Goal: Information Seeking & Learning: Learn about a topic

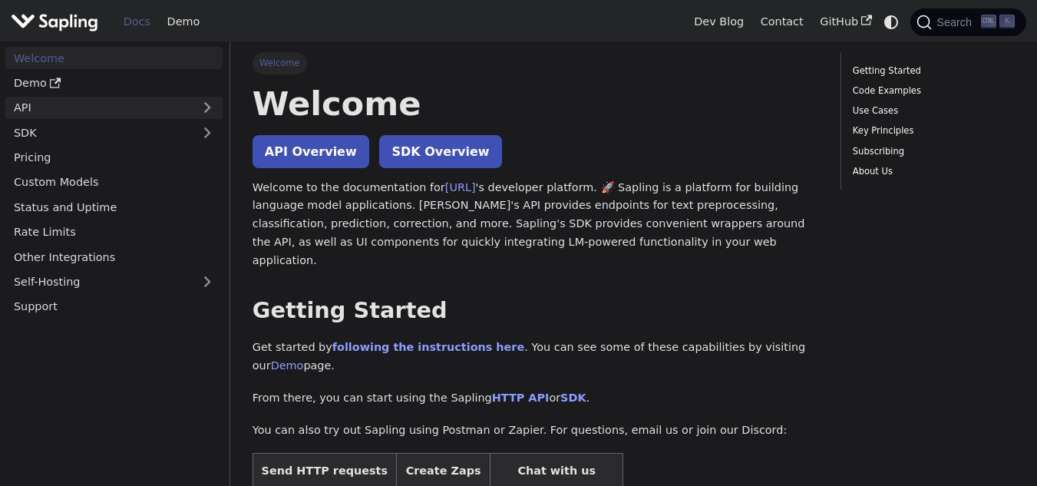
click at [70, 104] on link "API" at bounding box center [98, 108] width 187 height 22
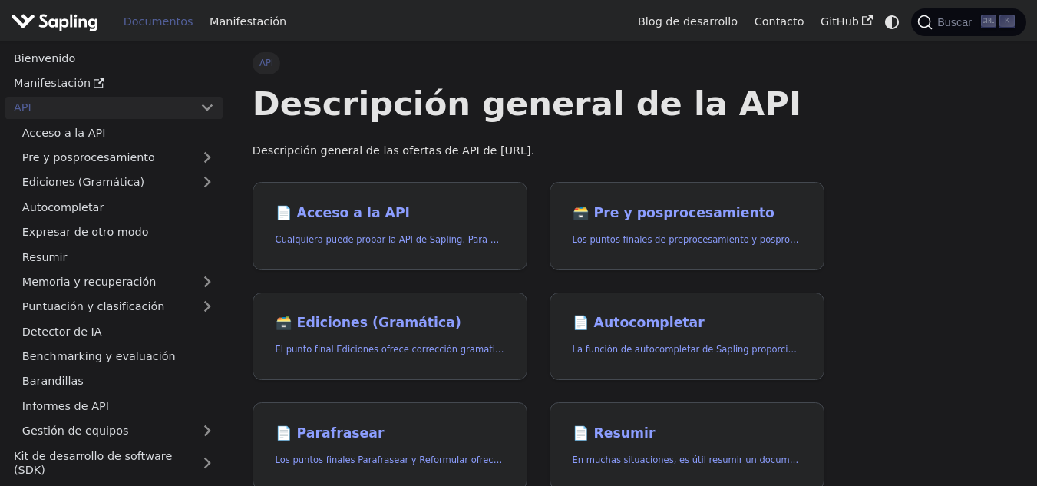
click at [612, 154] on p "Descripción general de las ofertas de API de Sapling.ai." at bounding box center [539, 151] width 572 height 18
click at [114, 322] on link "Detector de IA" at bounding box center [118, 331] width 209 height 22
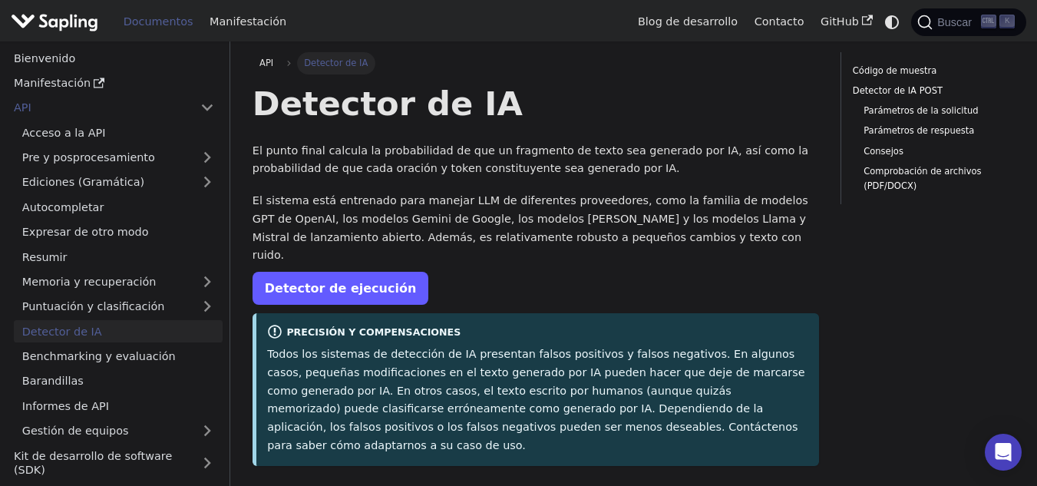
click at [360, 281] on font "Detector de ejecución" at bounding box center [341, 288] width 152 height 15
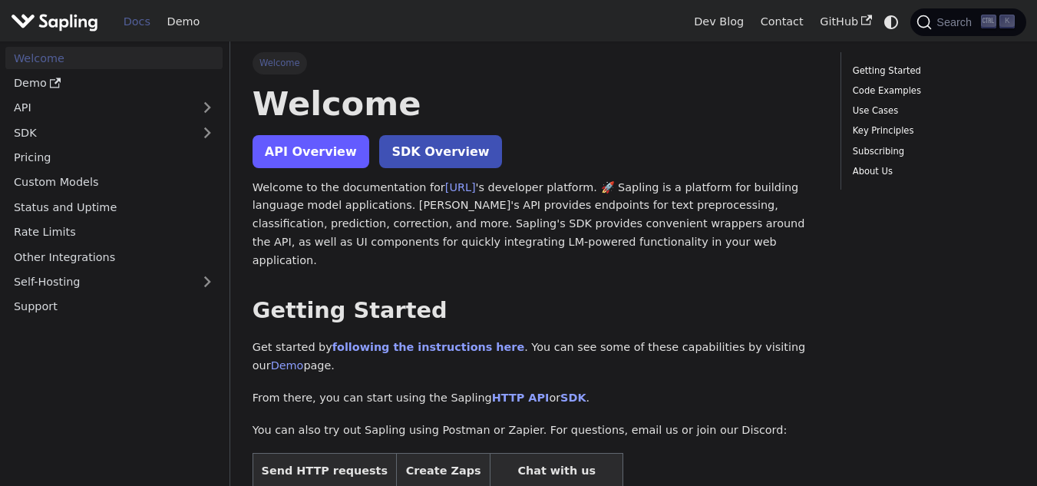
click at [268, 146] on link "API Overview" at bounding box center [311, 151] width 117 height 33
click at [261, 139] on link "API Overview" at bounding box center [311, 151] width 117 height 33
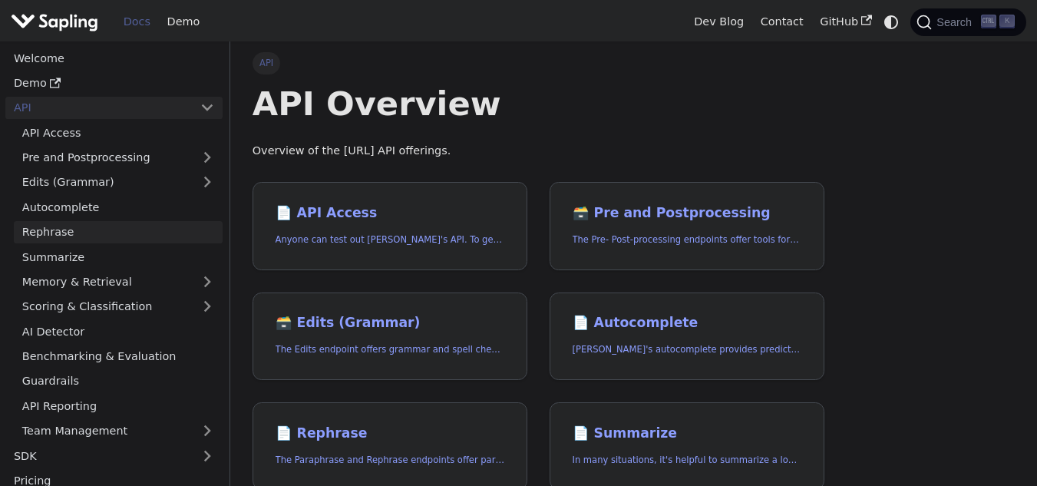
click at [154, 230] on link "Rephrase" at bounding box center [118, 232] width 209 height 22
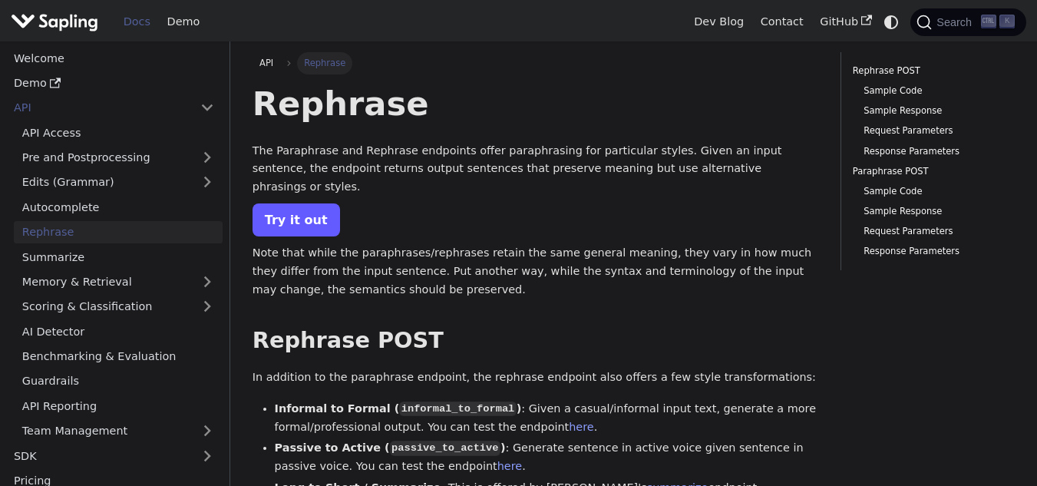
click at [294, 208] on link "Try it out" at bounding box center [297, 219] width 88 height 33
click at [190, 335] on link "AI Detector" at bounding box center [118, 331] width 209 height 22
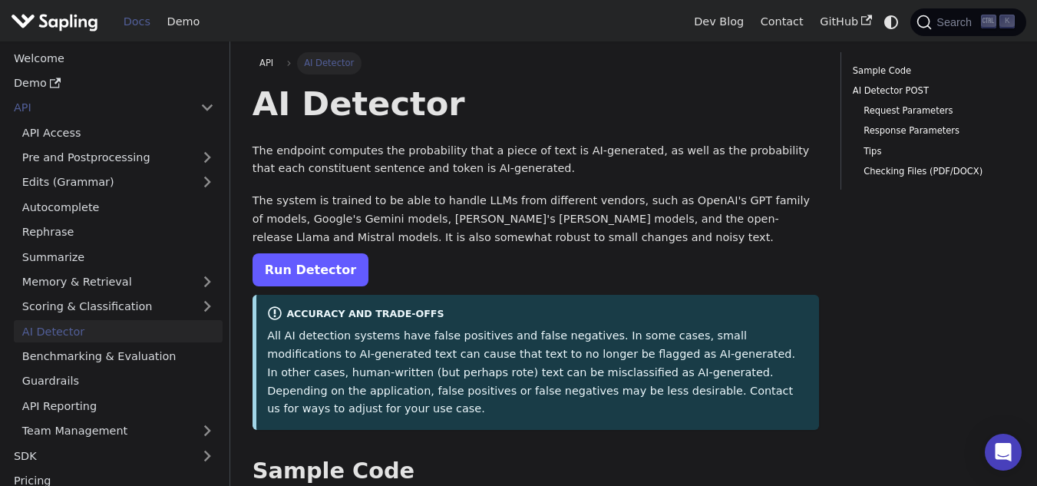
click at [339, 267] on link "Run Detector" at bounding box center [311, 269] width 116 height 33
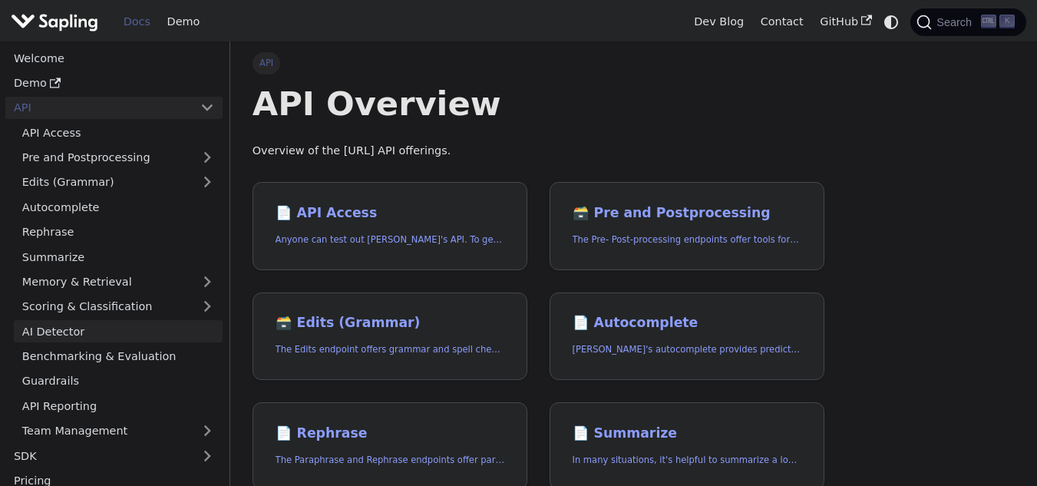
click at [80, 322] on link "AI Detector" at bounding box center [118, 331] width 209 height 22
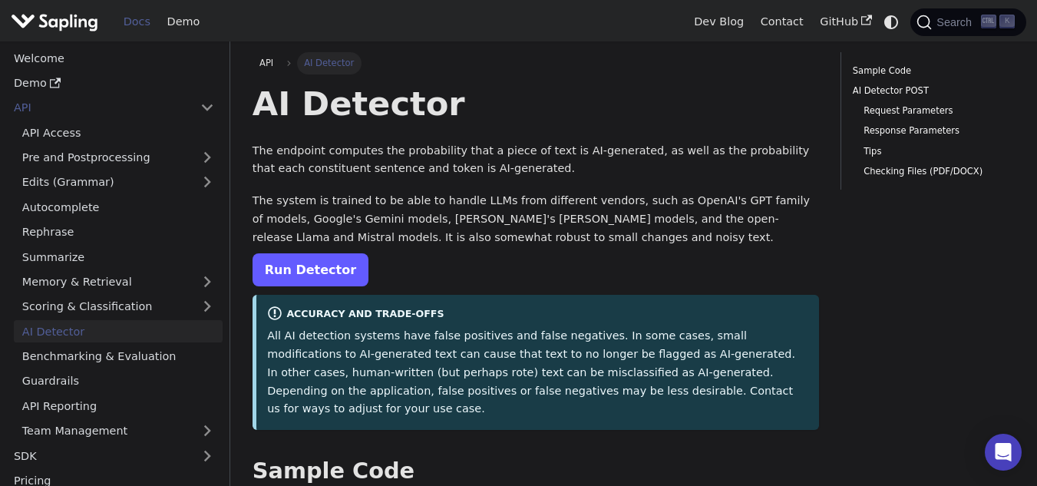
click at [317, 263] on link "Run Detector" at bounding box center [311, 269] width 116 height 33
